Goal: Communication & Community: Answer question/provide support

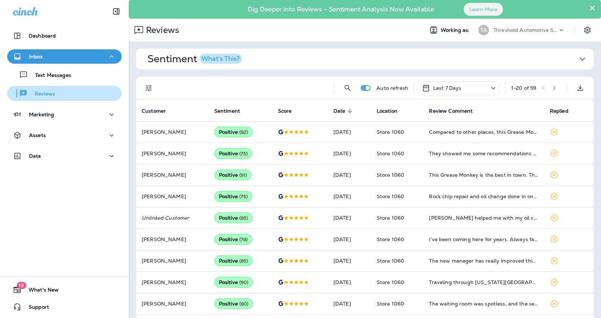
click at [45, 93] on p "Reviews" at bounding box center [42, 94] width 28 height 7
click at [151, 88] on icon "Filters" at bounding box center [149, 88] width 6 height 6
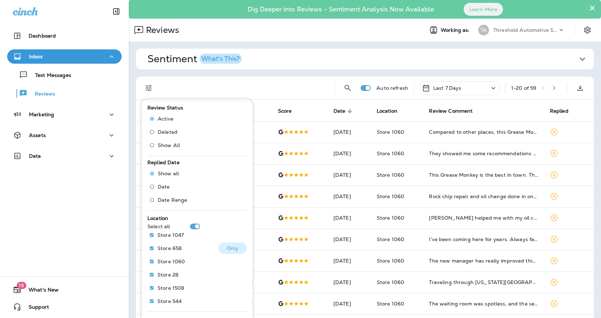
scroll to position [211, 0]
click at [303, 53] on button "Sentiment What's This?" at bounding box center [371, 59] width 458 height 21
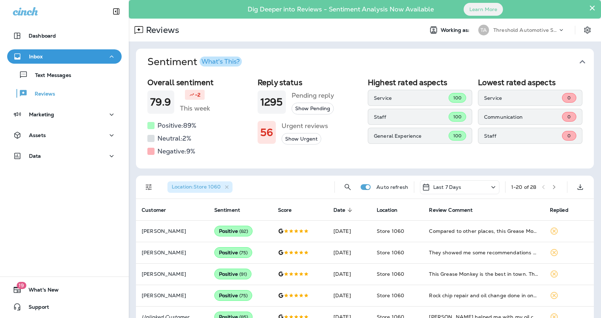
click at [557, 164] on div "Overall sentiment 79.9 -2 This week Positive: 89 % Neutral: 2 % Negative: 9 % R…" at bounding box center [365, 121] width 458 height 93
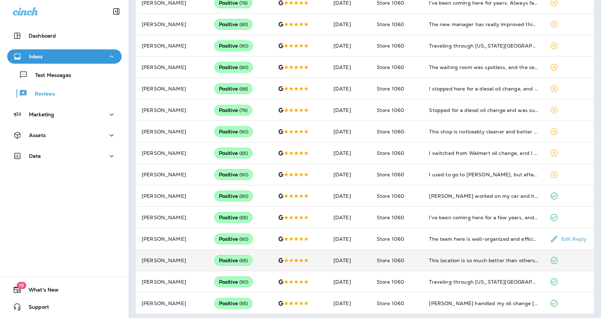
scroll to position [338, 0]
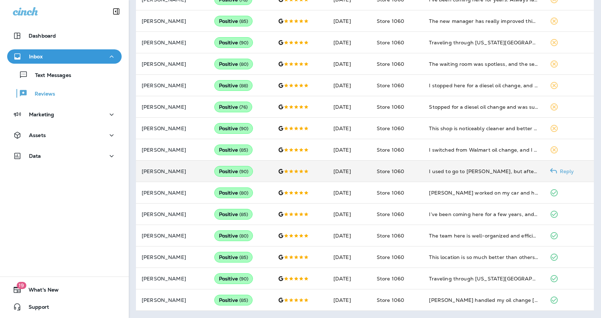
click at [553, 170] on use at bounding box center [553, 171] width 7 height 5
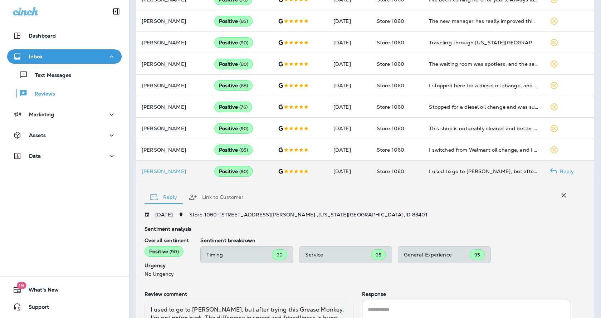
scroll to position [420, 0]
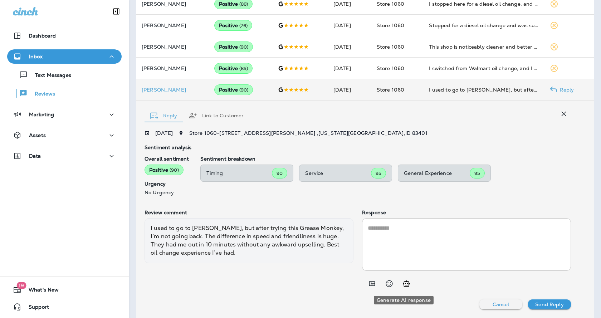
click at [406, 284] on icon "Generate AI response" at bounding box center [406, 283] width 7 height 6
type textarea "**********"
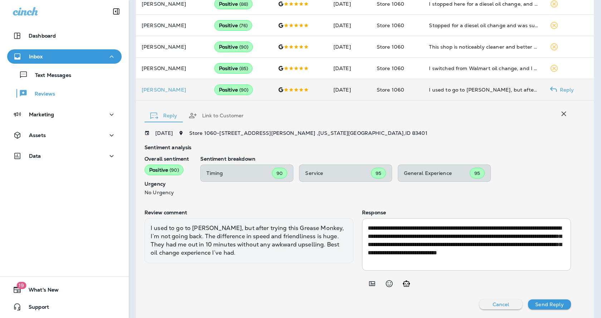
click at [552, 308] on button "Send Reply" at bounding box center [549, 304] width 43 height 10
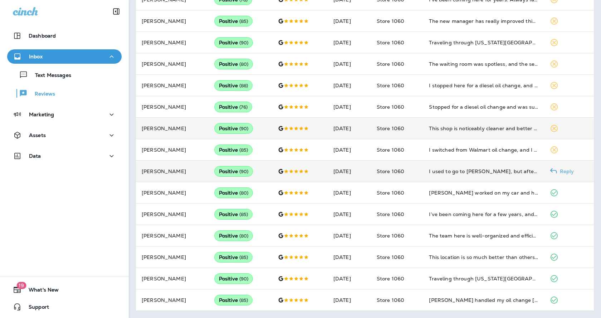
scroll to position [338, 0]
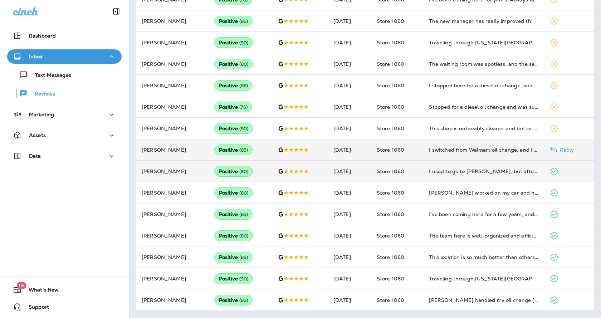
click at [554, 150] on use at bounding box center [553, 149] width 7 height 5
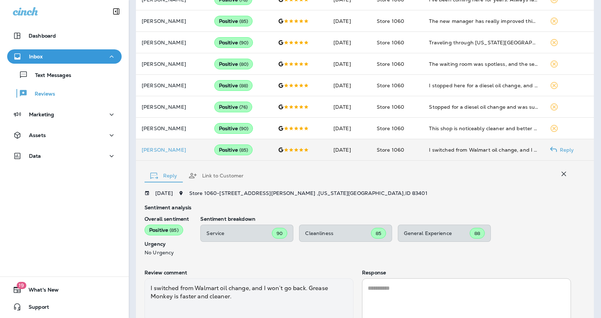
scroll to position [399, 0]
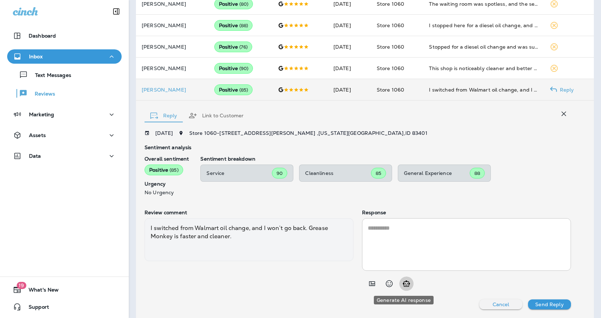
click at [406, 287] on icon "Generate AI response" at bounding box center [406, 283] width 7 height 6
type textarea "**********"
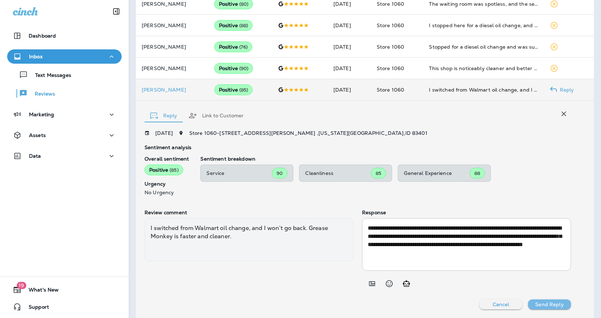
click at [543, 303] on p "Send Reply" at bounding box center [549, 305] width 28 height 6
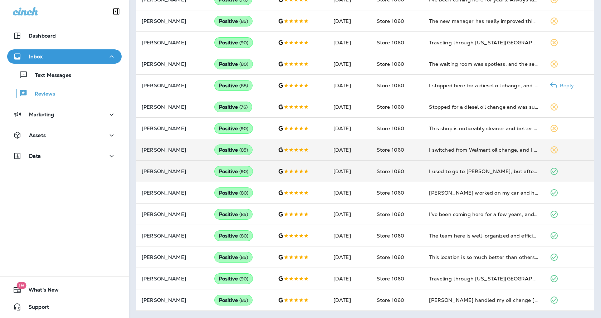
scroll to position [338, 0]
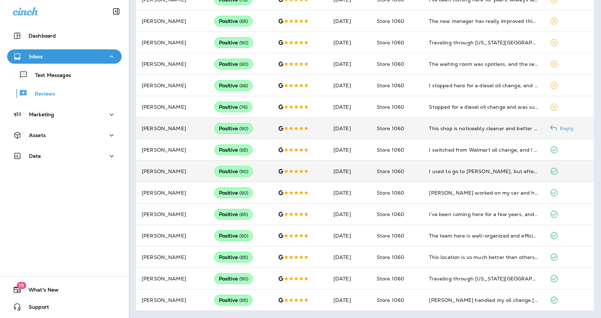
click at [551, 130] on icon at bounding box center [553, 128] width 7 height 7
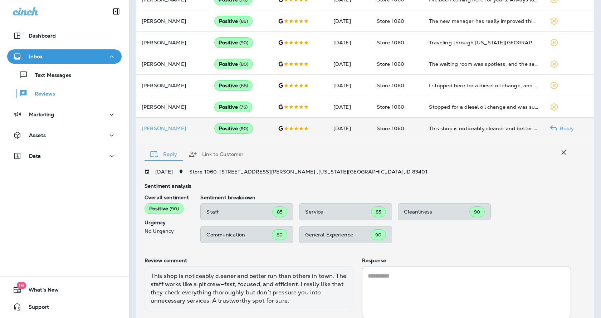
scroll to position [386, 0]
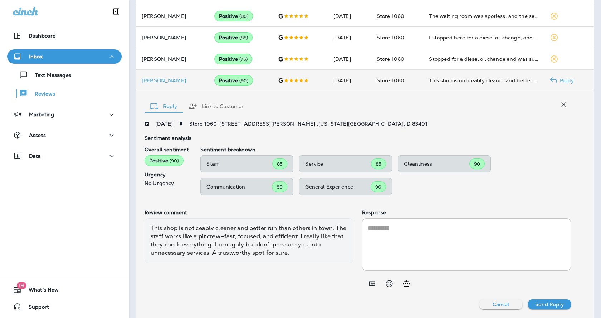
click at [406, 284] on icon "Generate AI response" at bounding box center [406, 283] width 9 height 9
type textarea "**********"
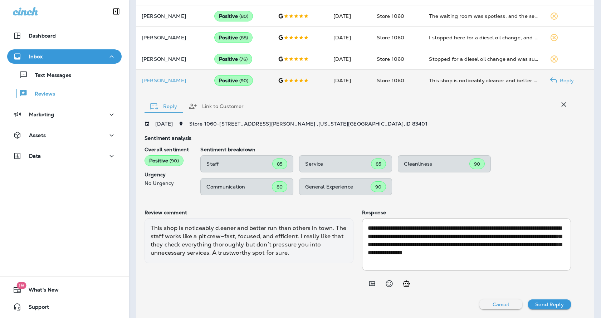
click at [541, 303] on p "Send Reply" at bounding box center [549, 305] width 28 height 6
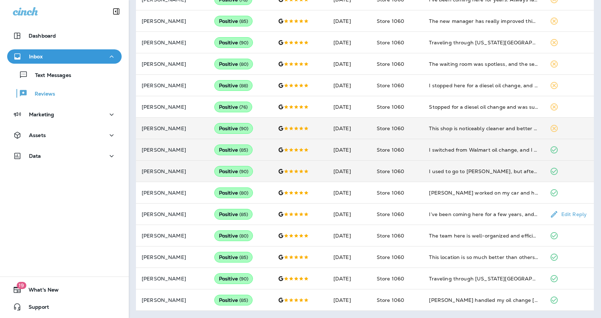
scroll to position [338, 0]
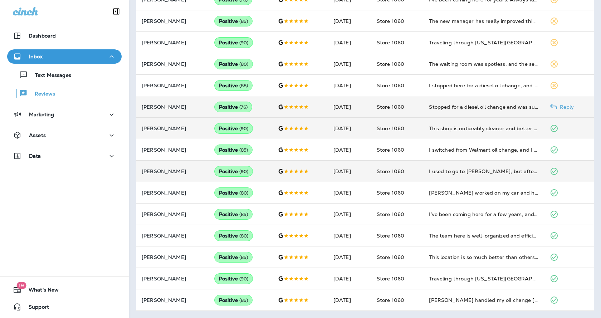
click at [551, 103] on div at bounding box center [553, 107] width 7 height 9
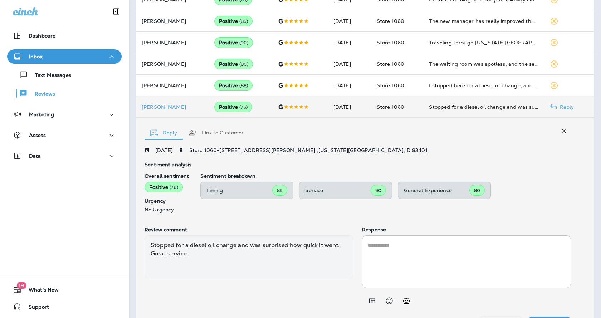
scroll to position [356, 0]
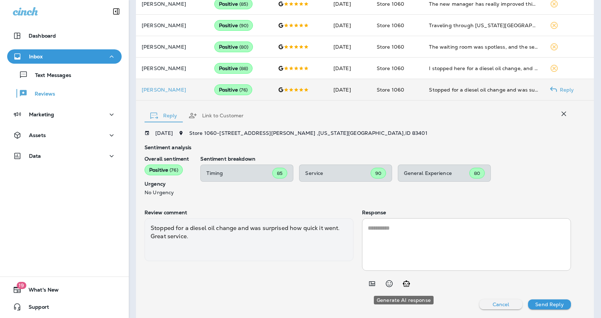
click at [408, 289] on button "Generate AI response" at bounding box center [406, 284] width 14 height 14
type textarea "**********"
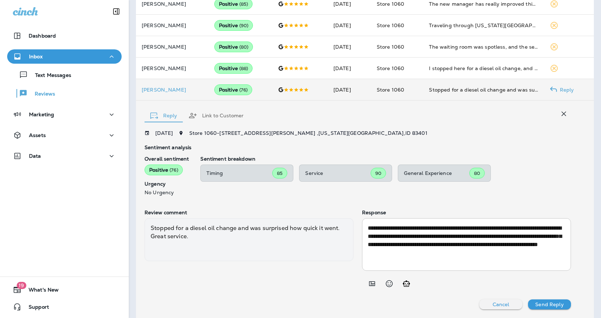
click at [542, 304] on p "Send Reply" at bounding box center [549, 305] width 28 height 6
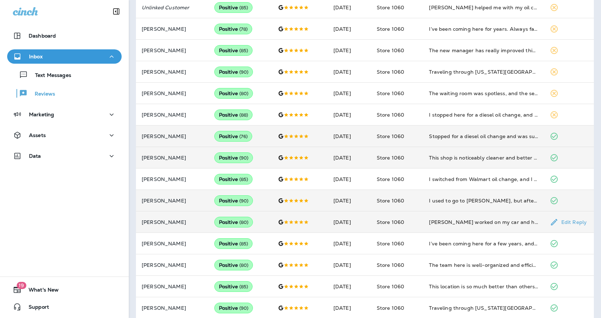
scroll to position [267, 0]
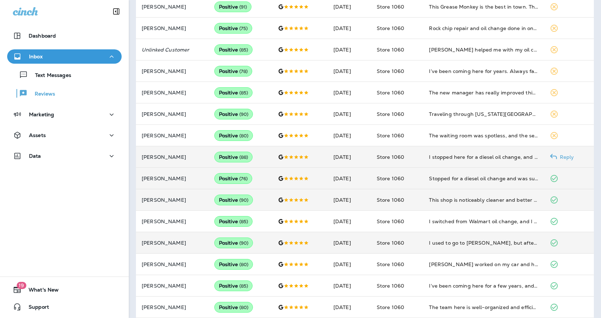
click at [553, 159] on icon at bounding box center [553, 156] width 7 height 7
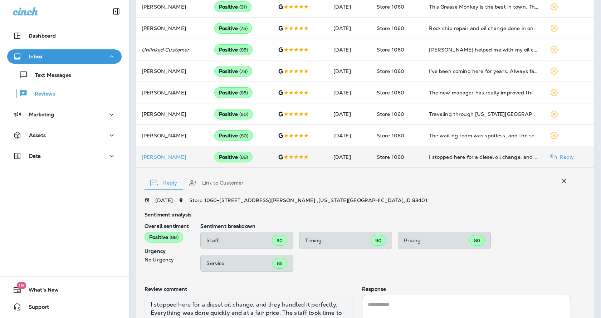
scroll to position [343, 0]
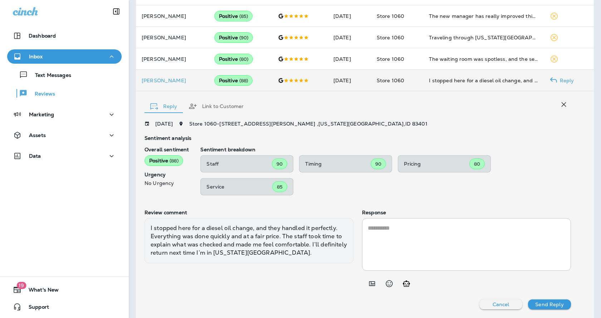
click at [405, 286] on icon "Generate AI response" at bounding box center [406, 283] width 9 height 9
type textarea "**********"
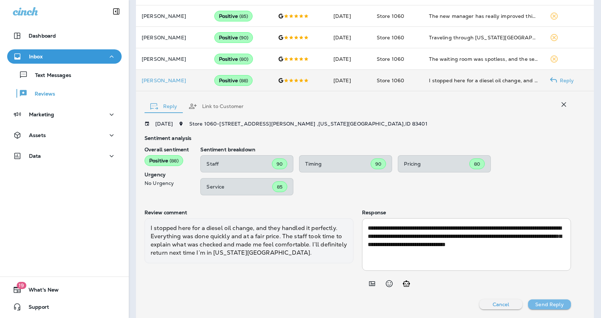
click at [537, 307] on p "Send Reply" at bounding box center [549, 305] width 28 height 6
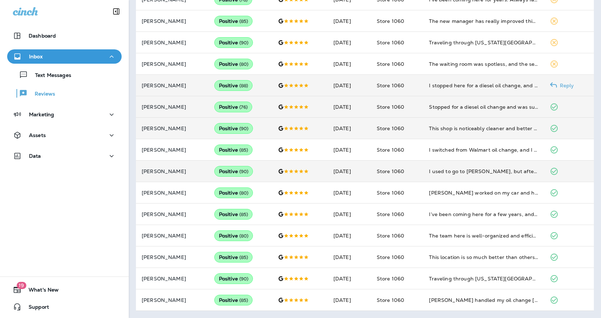
scroll to position [338, 0]
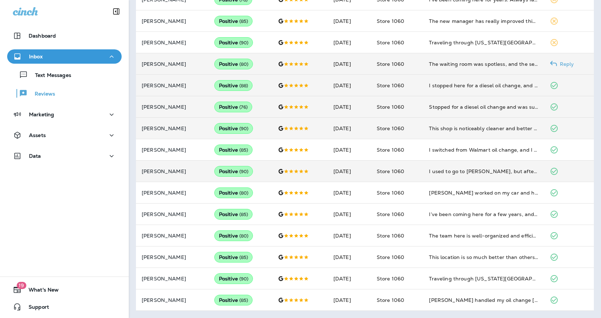
click at [561, 65] on p "Reply" at bounding box center [565, 64] width 17 height 6
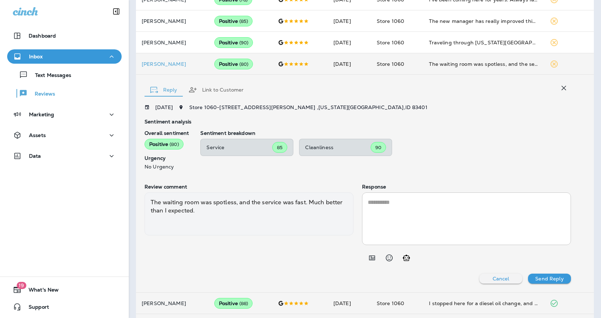
click at [406, 259] on icon "Generate AI response" at bounding box center [406, 258] width 7 height 6
type textarea "**********"
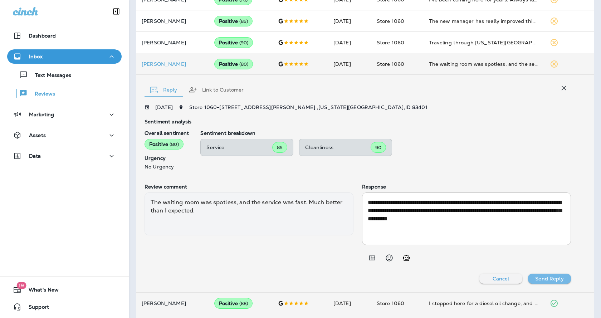
click at [553, 283] on button "Send Reply" at bounding box center [549, 279] width 43 height 10
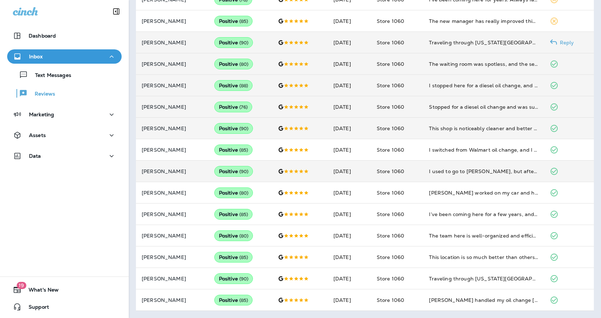
click at [558, 38] on div "Reply" at bounding box center [557, 42] width 14 height 9
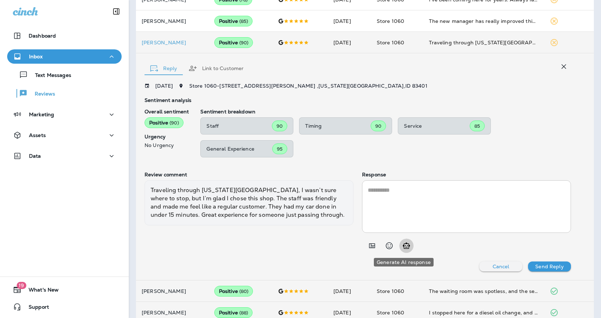
click at [407, 244] on icon "Generate AI response" at bounding box center [406, 245] width 9 height 9
type textarea "**********"
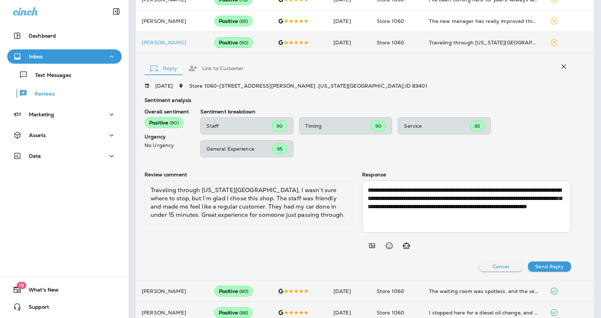
click at [542, 266] on p "Send Reply" at bounding box center [549, 267] width 28 height 6
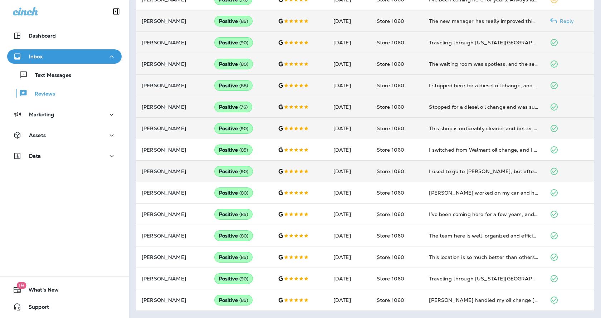
click at [562, 17] on div "Reply" at bounding box center [557, 21] width 14 height 9
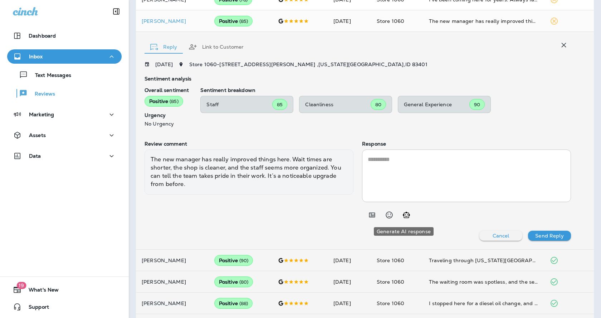
click at [405, 218] on icon "Generate AI response" at bounding box center [406, 215] width 9 height 9
type textarea "**********"
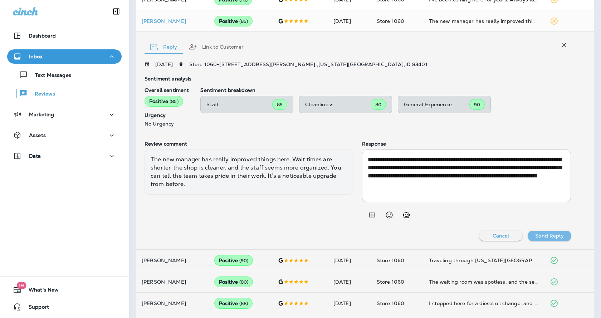
click at [549, 234] on p "Send Reply" at bounding box center [549, 236] width 28 height 6
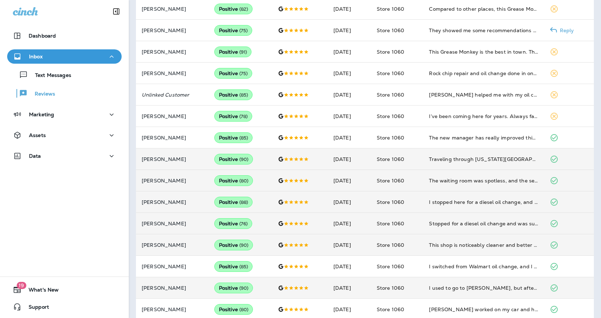
scroll to position [195, 0]
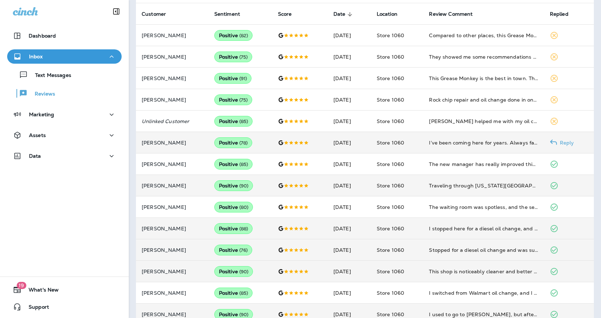
click at [563, 144] on p "Reply" at bounding box center [565, 143] width 17 height 6
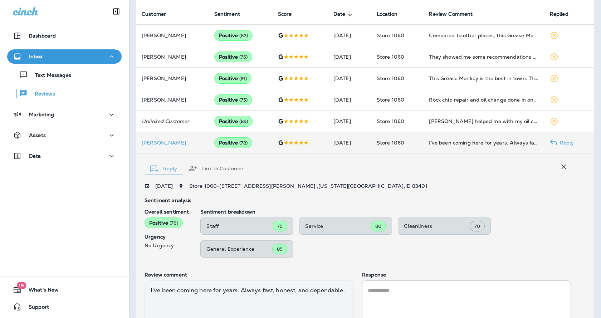
scroll to position [258, 0]
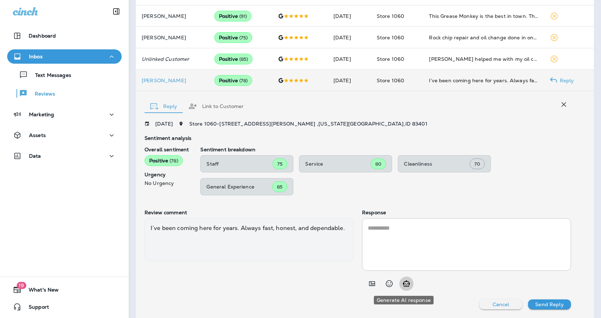
click at [406, 288] on icon "Generate AI response" at bounding box center [406, 283] width 9 height 9
type textarea "**********"
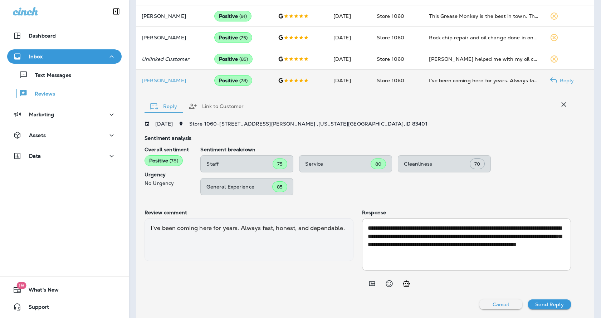
click at [554, 304] on p "Send Reply" at bounding box center [549, 305] width 28 height 6
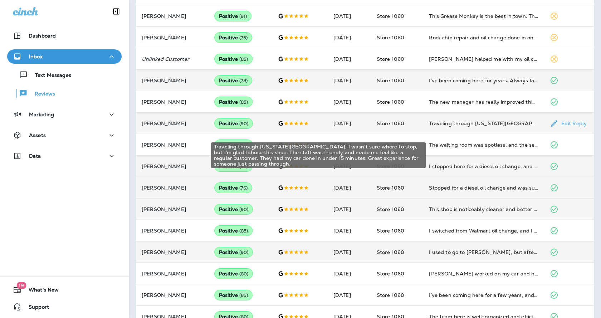
scroll to position [150, 0]
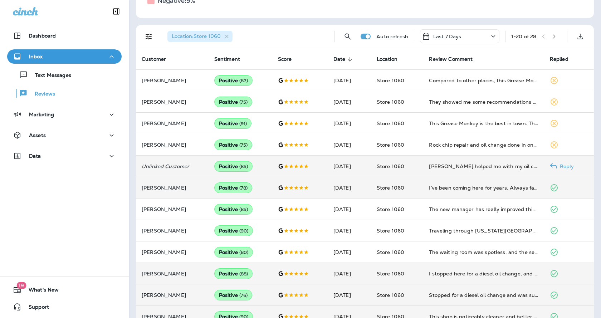
click at [551, 165] on icon at bounding box center [553, 165] width 7 height 7
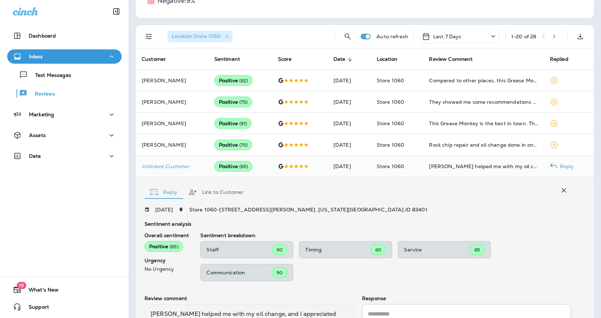
scroll to position [236, 0]
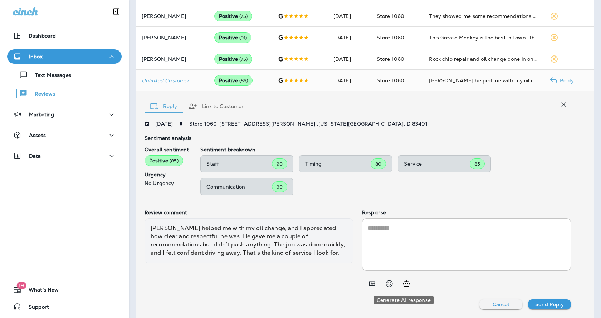
click at [406, 284] on icon "Generate AI response" at bounding box center [406, 283] width 9 height 9
type textarea "**********"
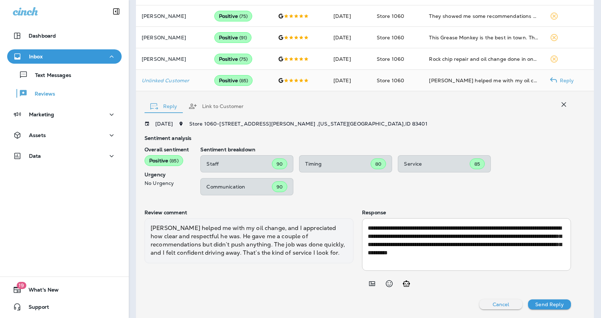
click at [558, 301] on button "Send Reply" at bounding box center [549, 304] width 43 height 10
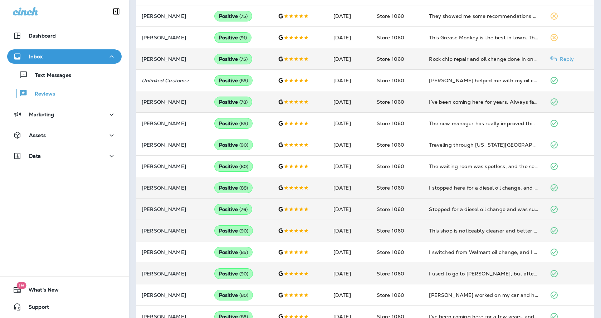
click at [554, 59] on use at bounding box center [553, 58] width 7 height 5
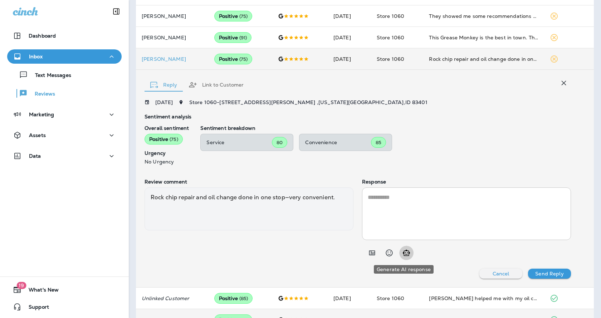
click at [402, 252] on icon "Generate AI response" at bounding box center [406, 253] width 9 height 9
type textarea "**********"
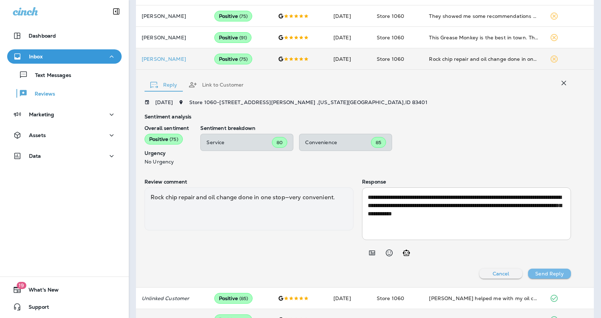
click at [552, 272] on p "Send Reply" at bounding box center [549, 274] width 28 height 6
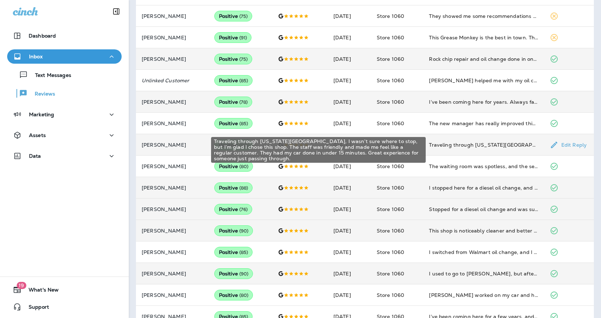
scroll to position [57, 0]
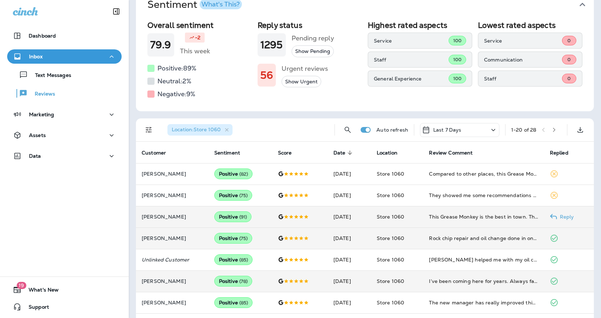
click at [557, 219] on p "Reply" at bounding box center [565, 217] width 17 height 6
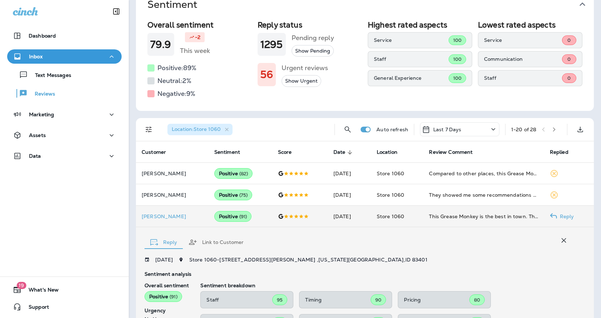
scroll to position [194, 0]
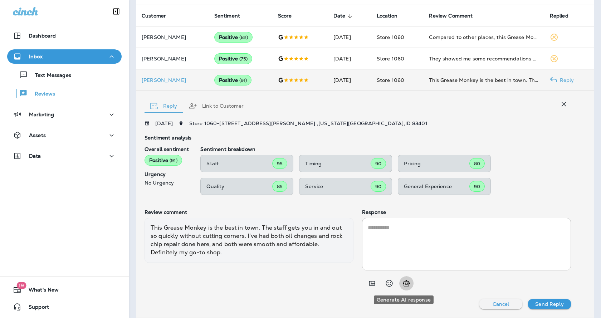
click at [402, 286] on icon "Generate AI response" at bounding box center [406, 283] width 9 height 9
type textarea "**********"
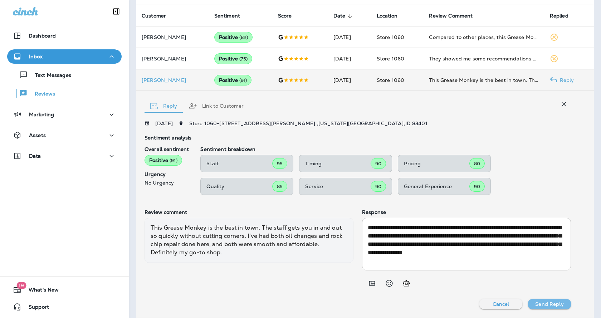
click at [544, 302] on p "Send Reply" at bounding box center [549, 304] width 28 height 6
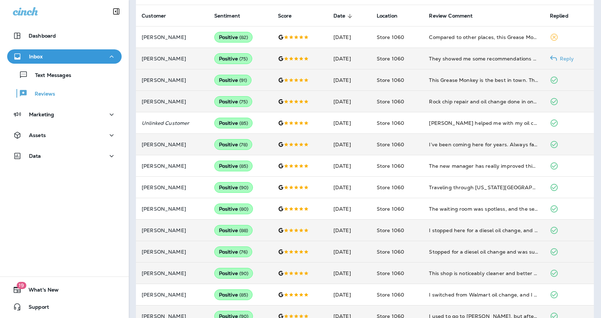
click at [557, 56] on p "Reply" at bounding box center [565, 59] width 17 height 6
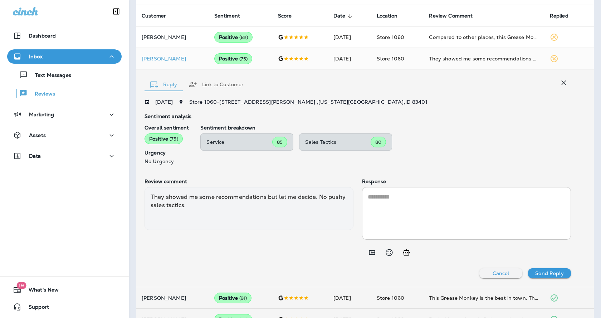
click at [405, 259] on button "Generate AI response" at bounding box center [406, 252] width 14 height 14
type textarea "**********"
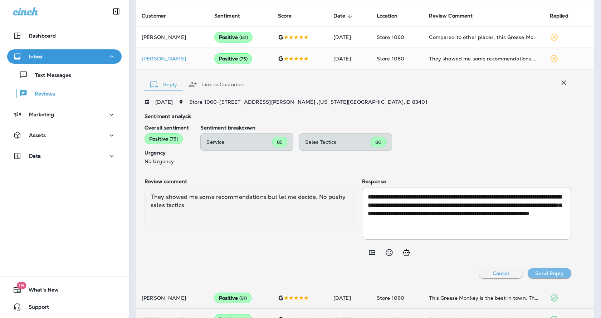
click at [548, 270] on p "Send Reply" at bounding box center [549, 273] width 28 height 6
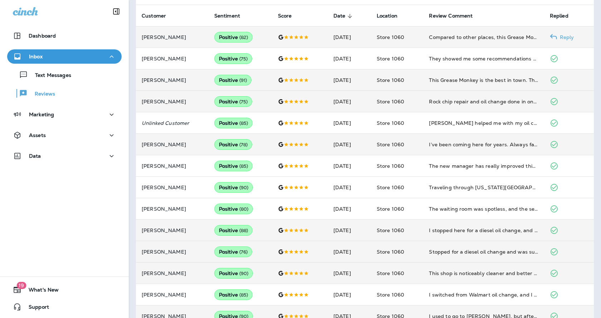
click at [550, 33] on div at bounding box center [553, 37] width 7 height 9
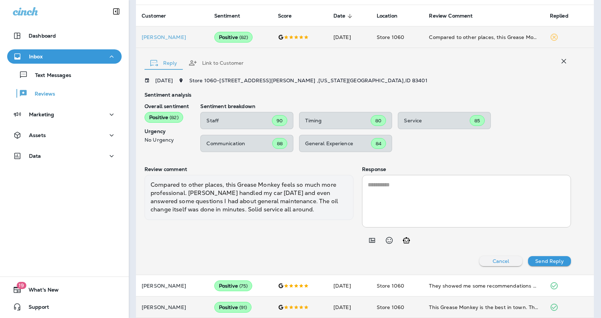
click at [404, 238] on icon "Generate AI response" at bounding box center [406, 240] width 7 height 6
type textarea "**********"
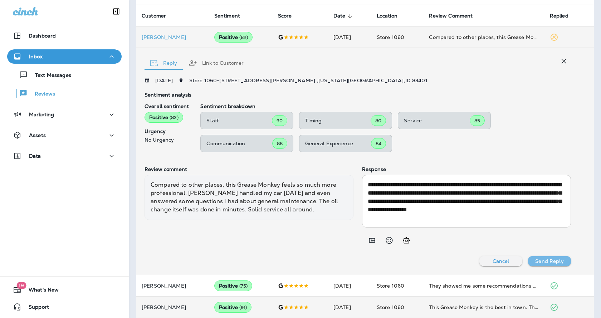
click at [541, 260] on p "Send Reply" at bounding box center [549, 261] width 28 height 6
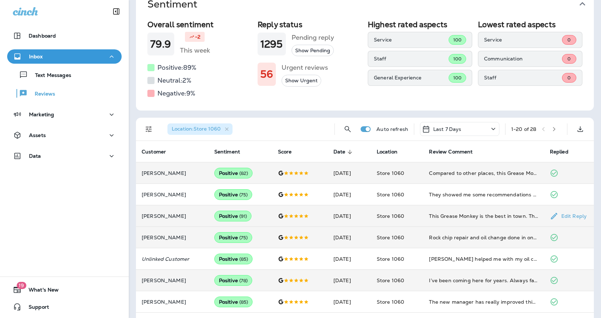
scroll to position [0, 0]
